Goal: Navigation & Orientation: Find specific page/section

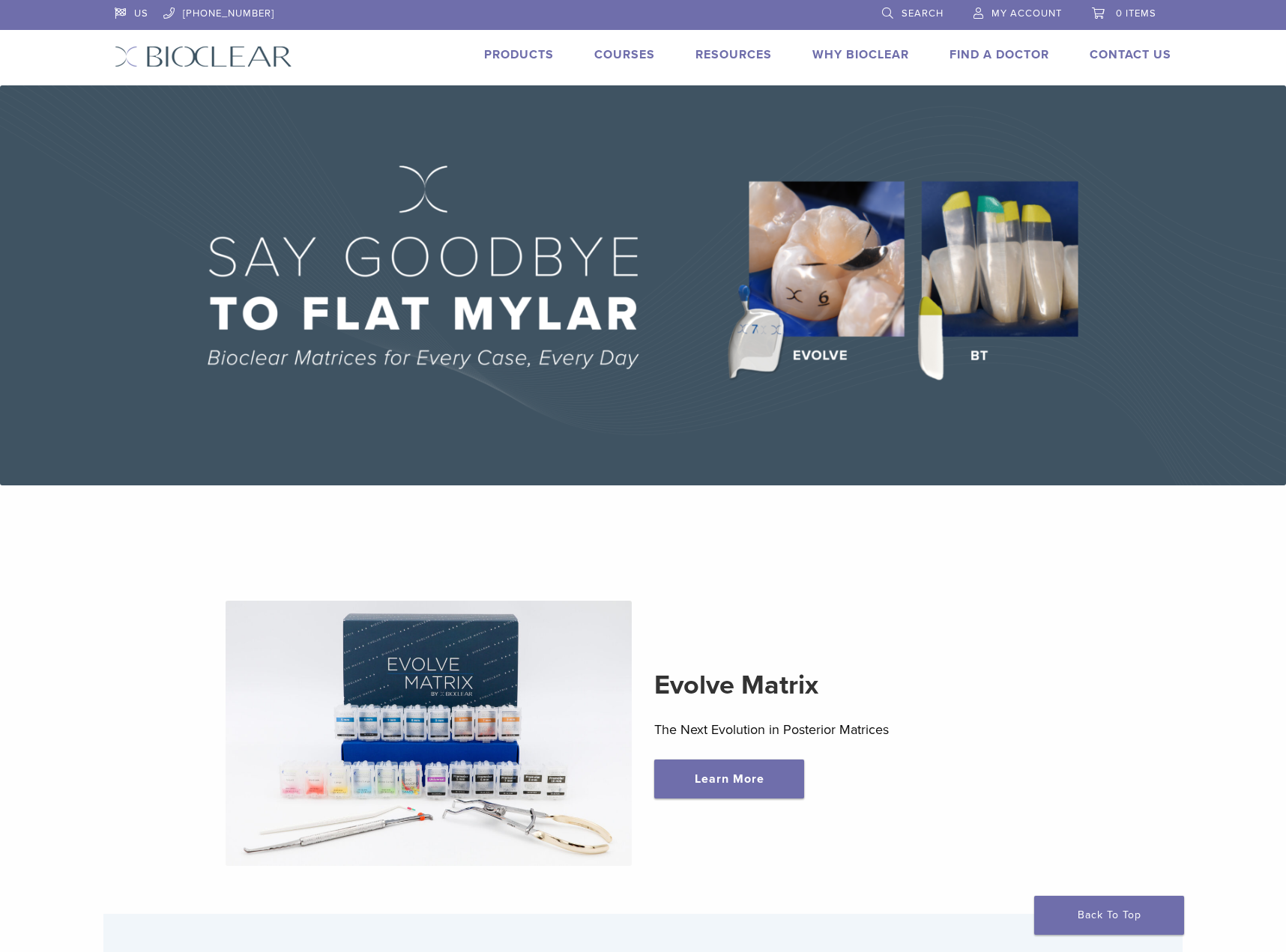
click at [1014, 58] on link "Find A Doctor" at bounding box center [1000, 55] width 100 height 15
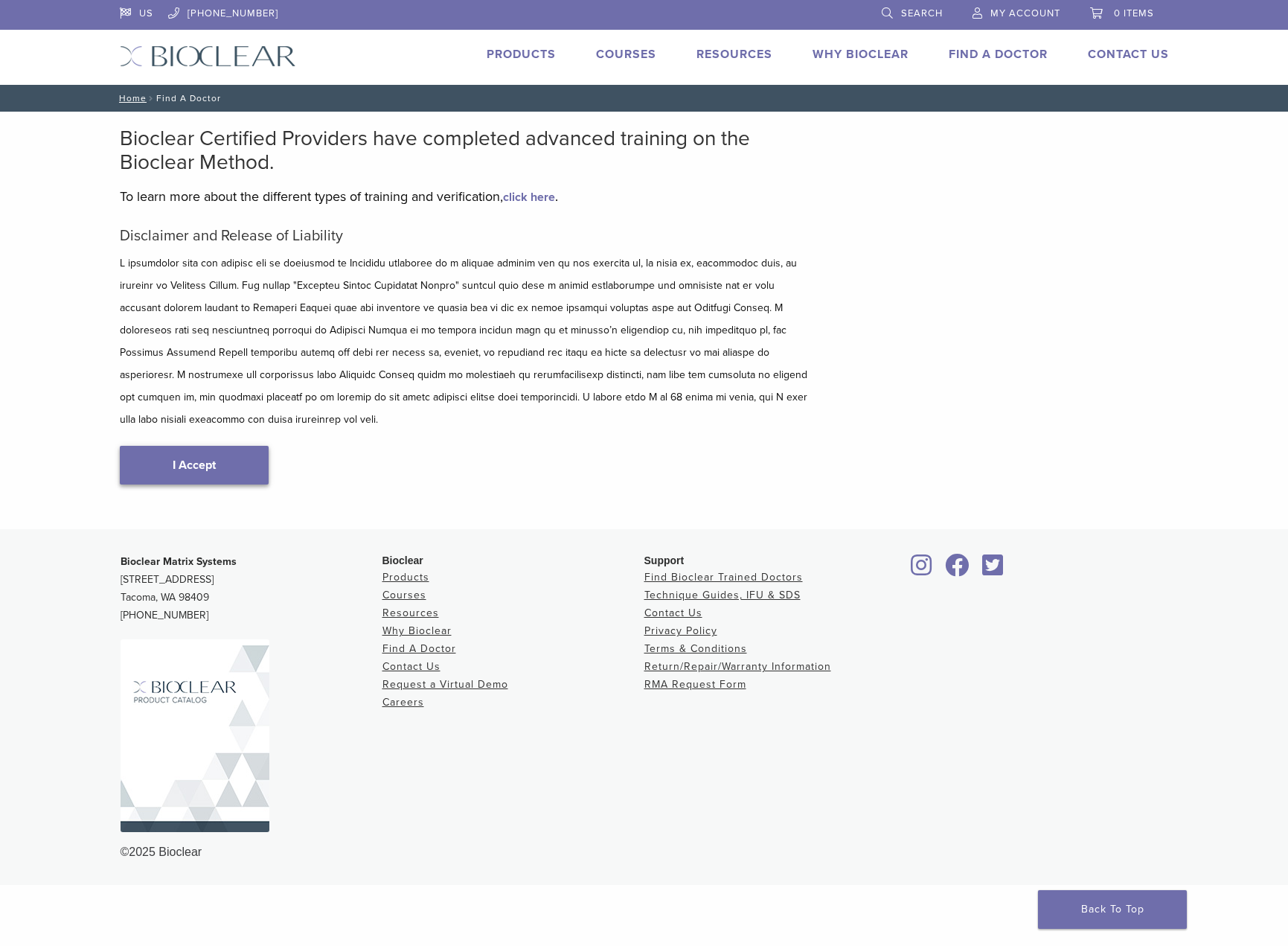
click at [228, 446] on link "I Accept" at bounding box center [193, 465] width 149 height 39
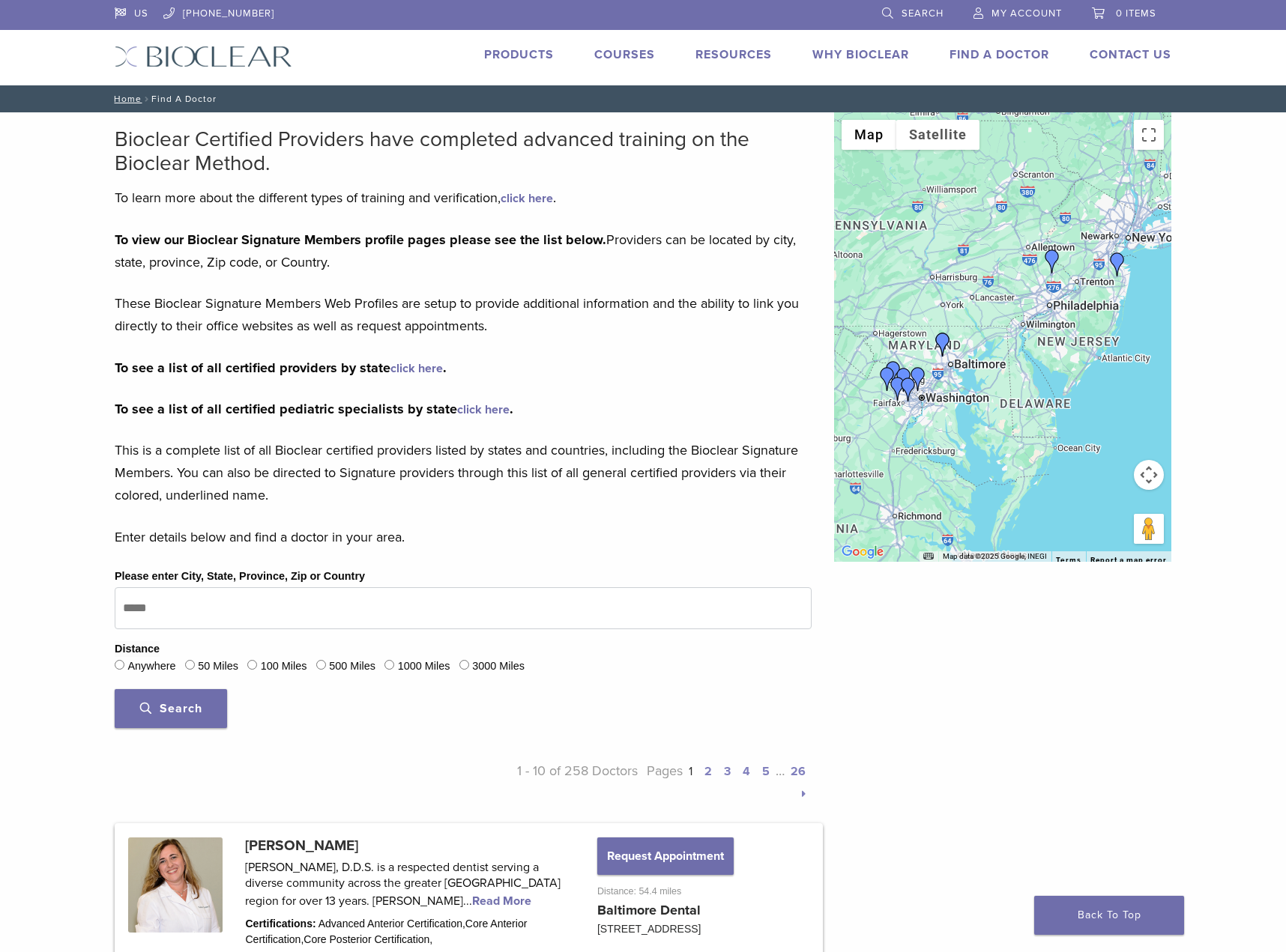
click at [398, 367] on link "click here" at bounding box center [417, 368] width 53 height 15
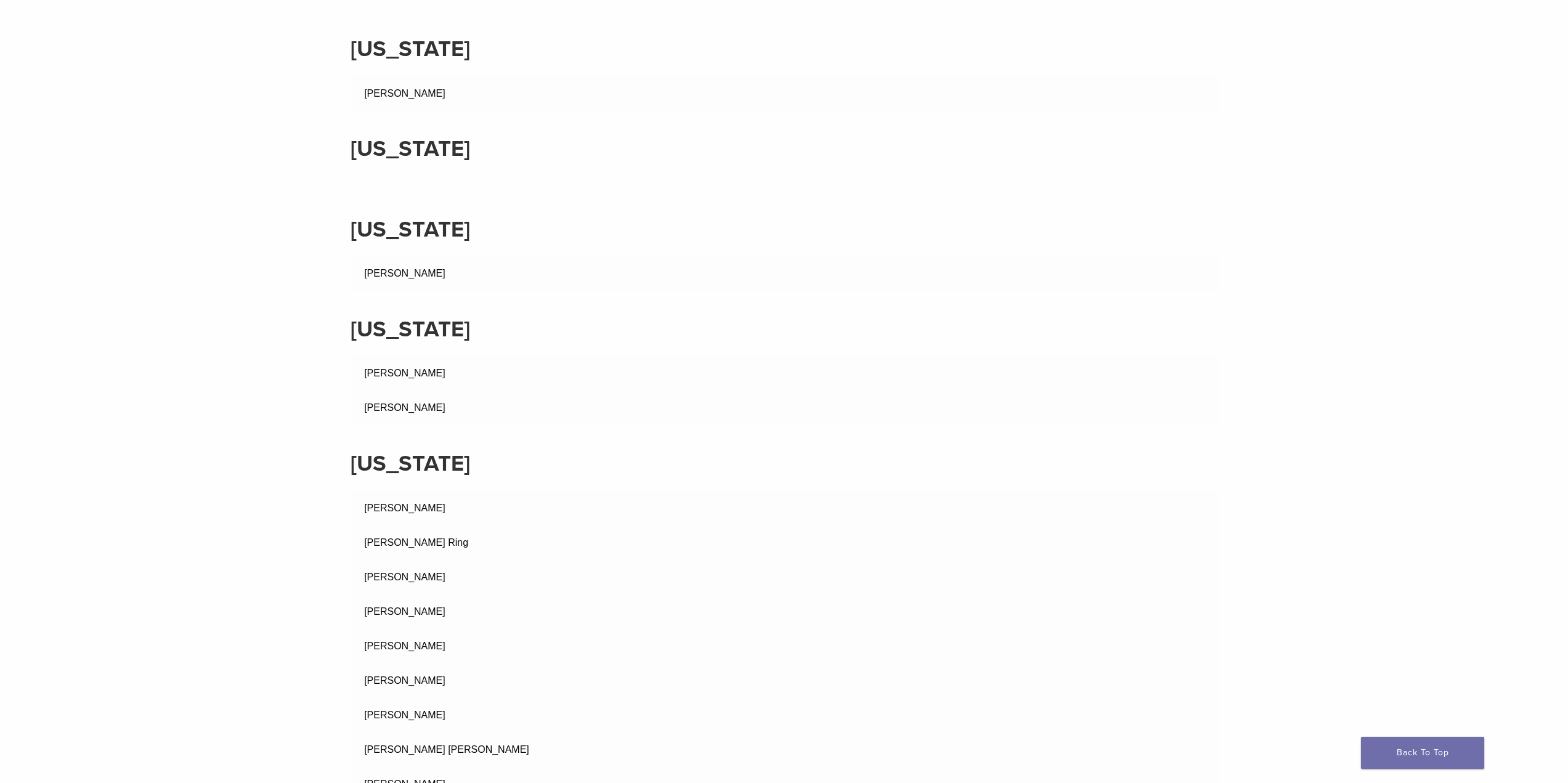
scroll to position [411, 0]
